Goal: Navigation & Orientation: Go to known website

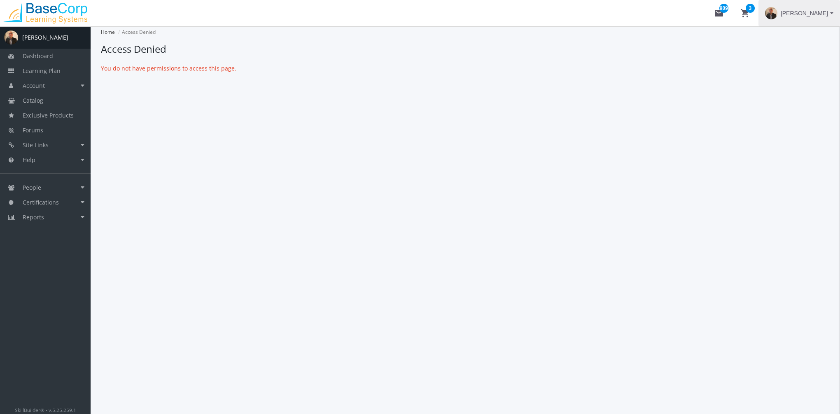
click at [811, 12] on span "[PERSON_NAME]" at bounding box center [804, 13] width 47 height 15
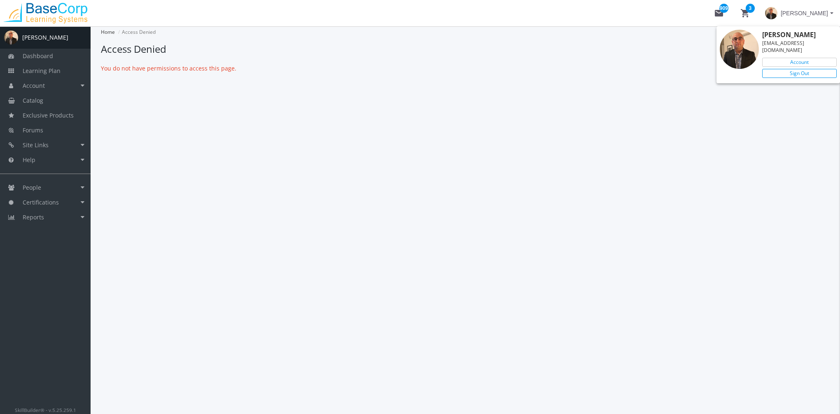
click at [802, 69] on link "Sign Out" at bounding box center [799, 73] width 75 height 9
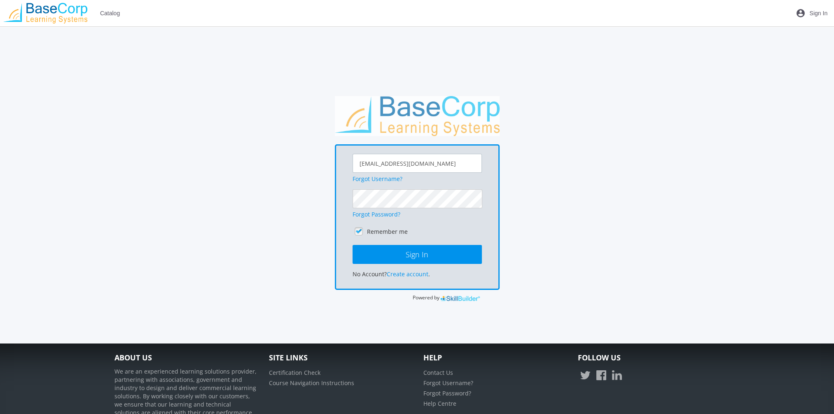
drag, startPoint x: 393, startPoint y: 169, endPoint x: 243, endPoint y: 169, distance: 149.5
click at [248, 169] on div "[EMAIL_ADDRESS][DOMAIN_NAME] Forgot Username? Forgot Password? Remember me Sign…" at bounding box center [417, 199] width 614 height 206
type input "[EMAIL_ADDRESS][DOMAIN_NAME]"
click at [353, 245] on button "Sign In" at bounding box center [417, 254] width 129 height 19
